Goal: Entertainment & Leisure: Consume media (video, audio)

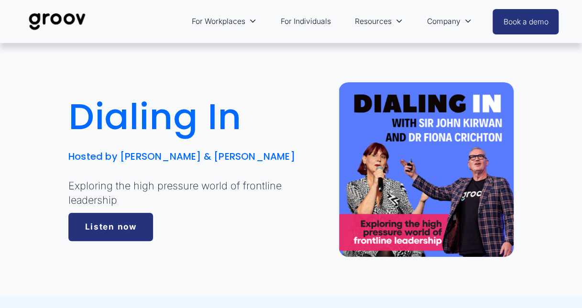
click at [235, 19] on span "For Workplaces" at bounding box center [219, 21] width 54 height 13
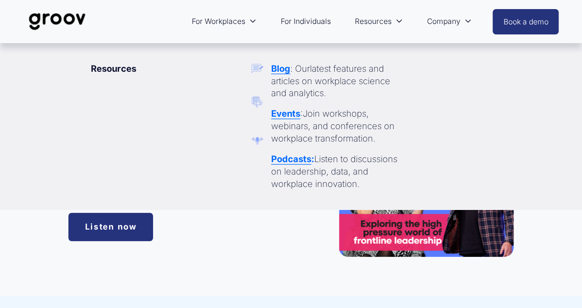
click at [364, 25] on span "Resources" at bounding box center [373, 21] width 37 height 13
click at [296, 159] on strong "Podcasts" at bounding box center [291, 158] width 40 height 11
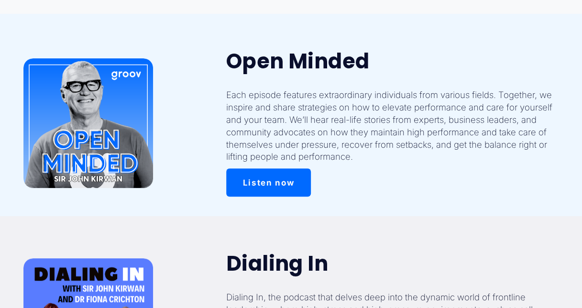
scroll to position [150, 0]
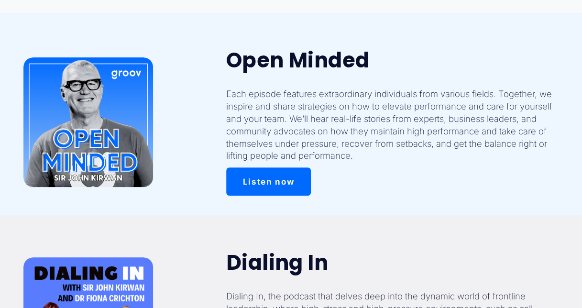
click at [245, 185] on link "Listen now" at bounding box center [268, 181] width 85 height 28
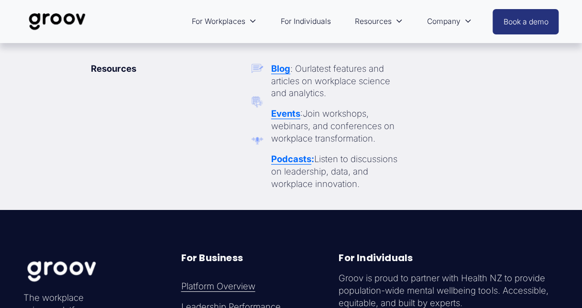
click at [293, 114] on strong "Events" at bounding box center [285, 113] width 29 height 11
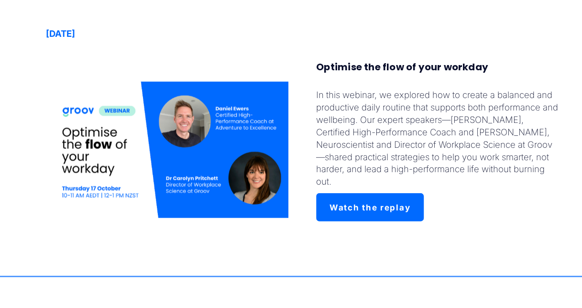
scroll to position [970, 0]
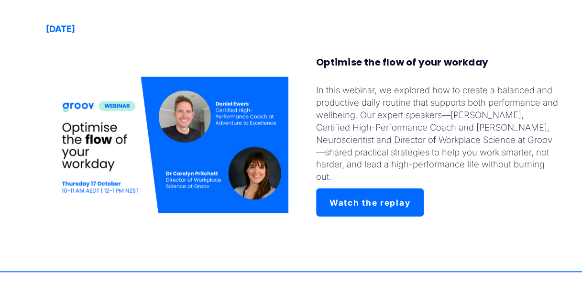
click at [347, 188] on link "Watch the replay" at bounding box center [370, 202] width 108 height 28
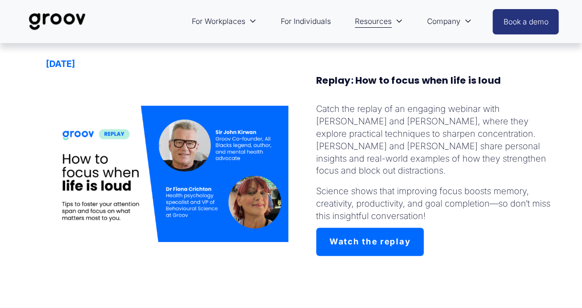
scroll to position [1732, 0]
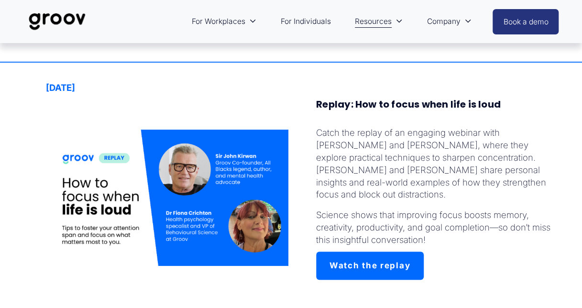
click at [384, 251] on link "Watch the replay" at bounding box center [370, 265] width 108 height 28
